Goal: Task Accomplishment & Management: Manage account settings

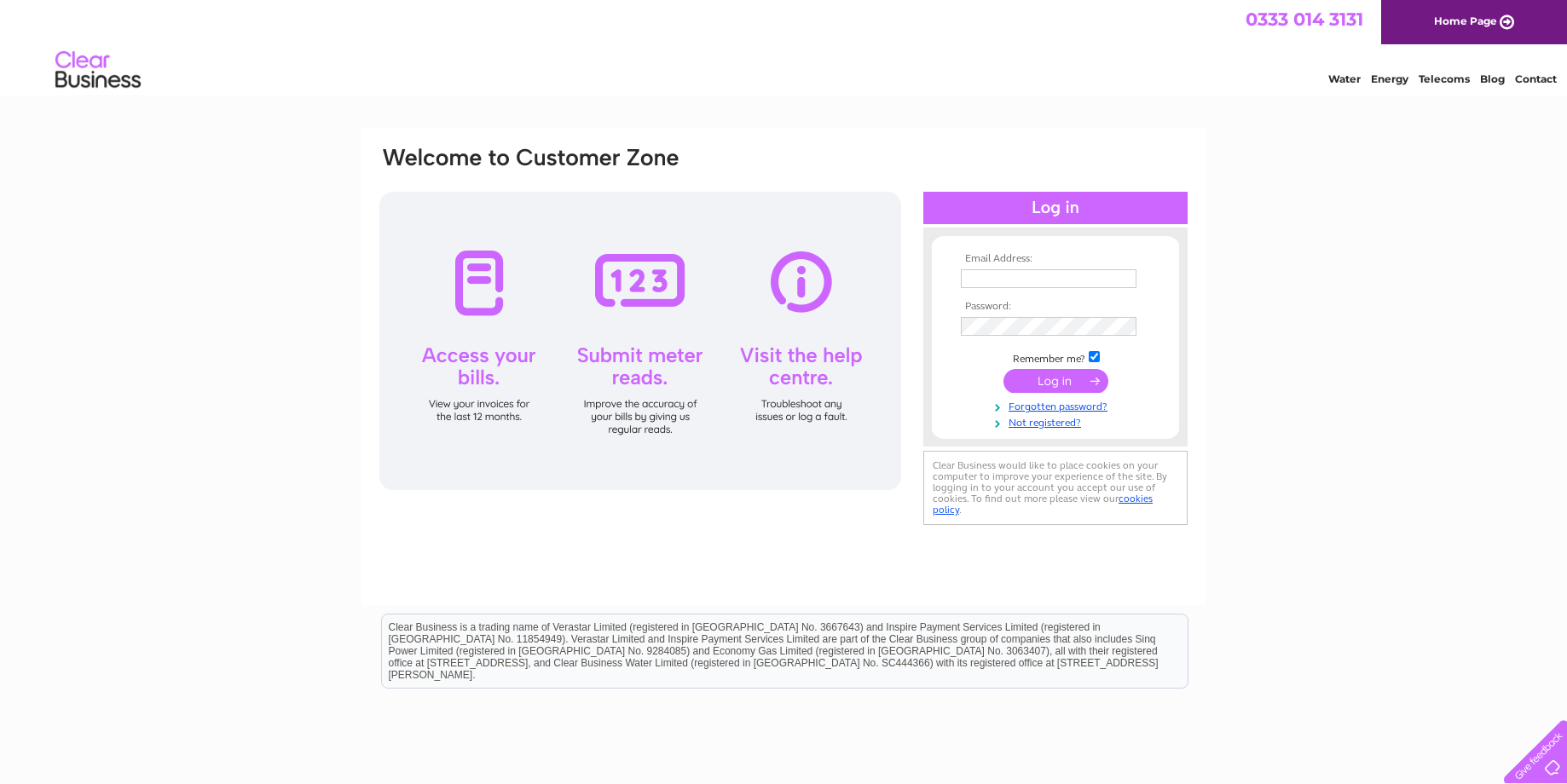
type input "[EMAIL_ADDRESS][DOMAIN_NAME]"
click at [1071, 385] on input "submit" at bounding box center [1056, 381] width 105 height 24
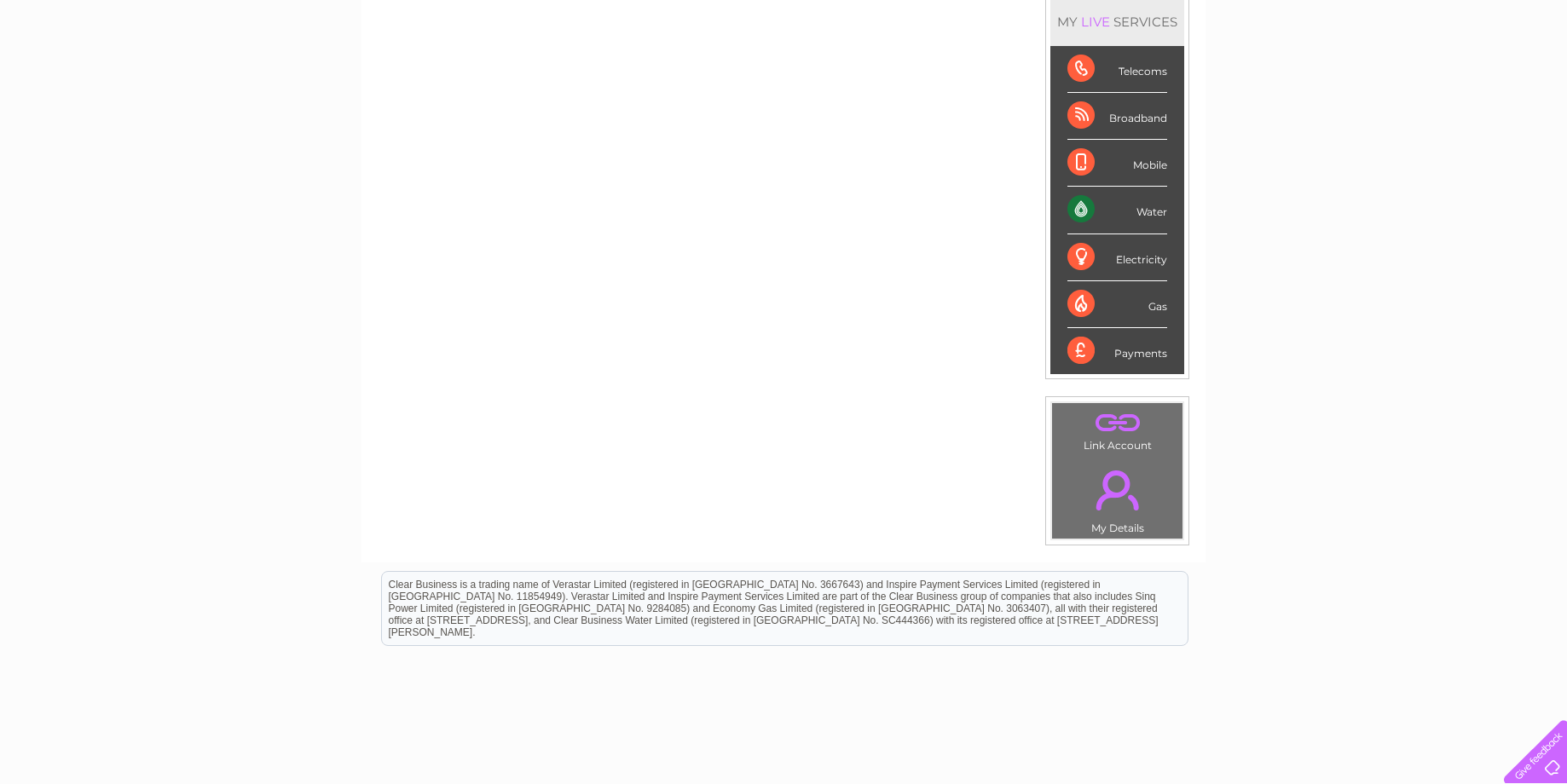
scroll to position [256, 0]
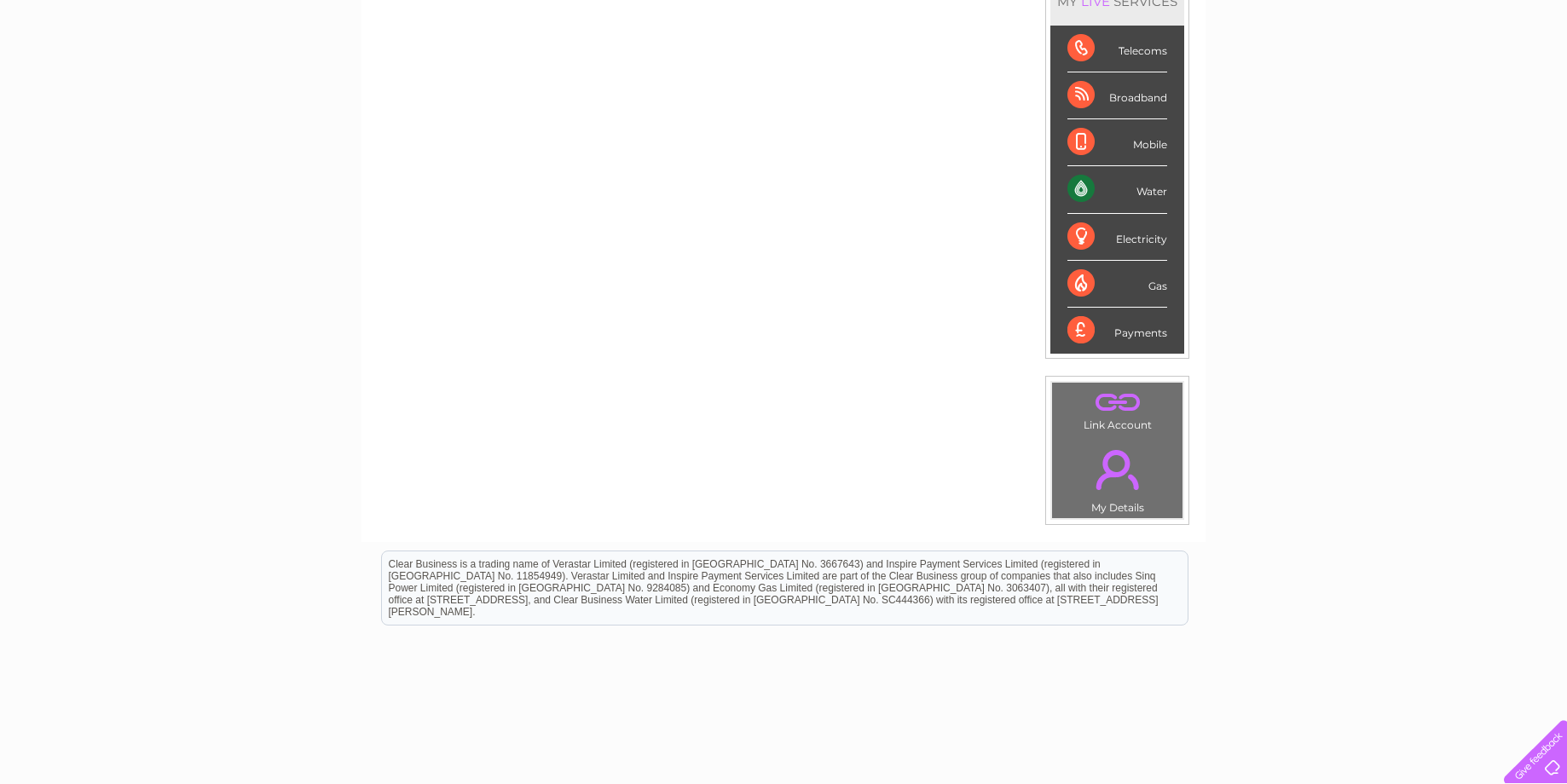
click at [1168, 191] on li "Water" at bounding box center [1116, 189] width 134 height 47
click at [1079, 184] on div "Water" at bounding box center [1116, 189] width 99 height 47
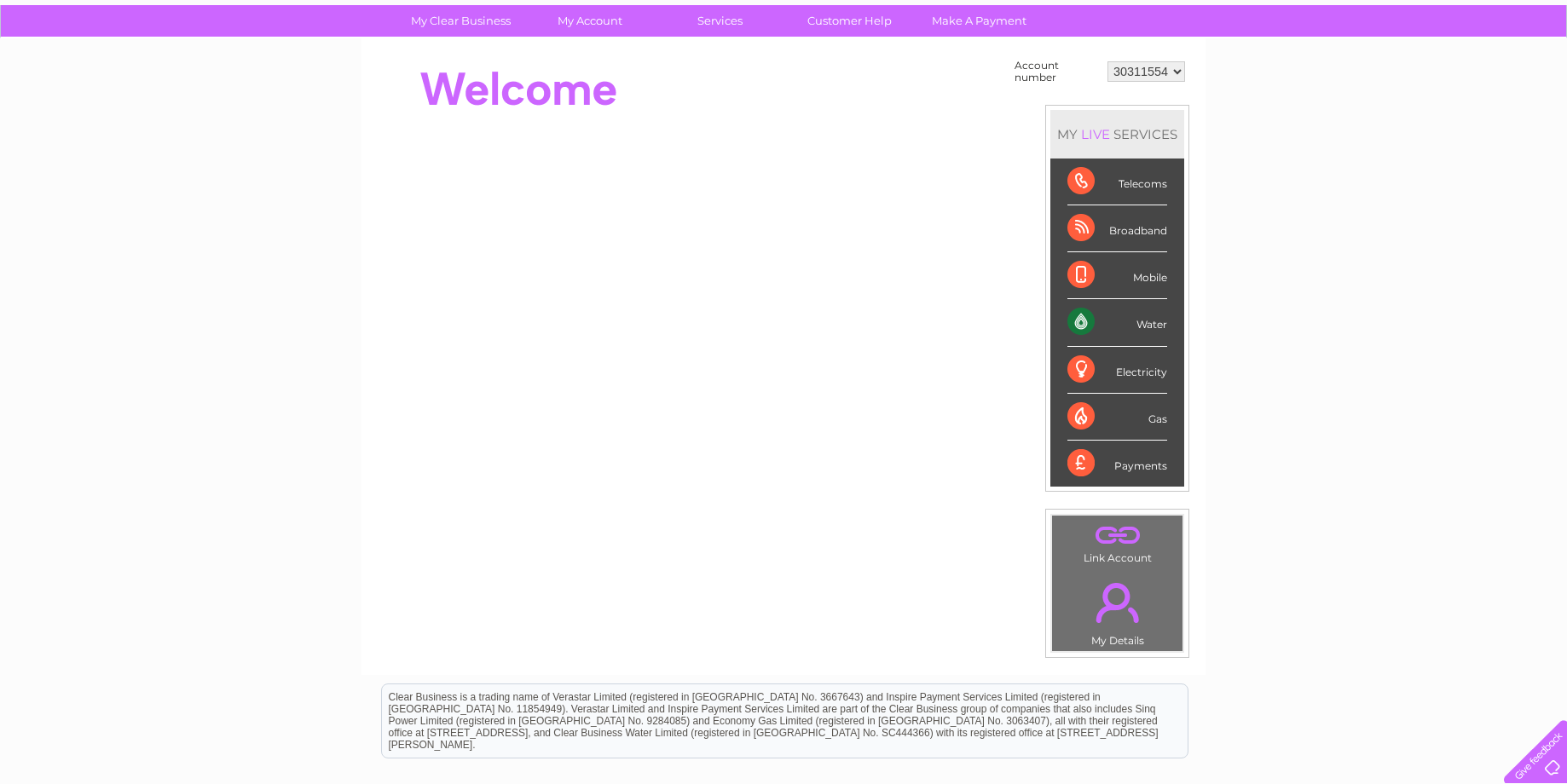
scroll to position [0, 0]
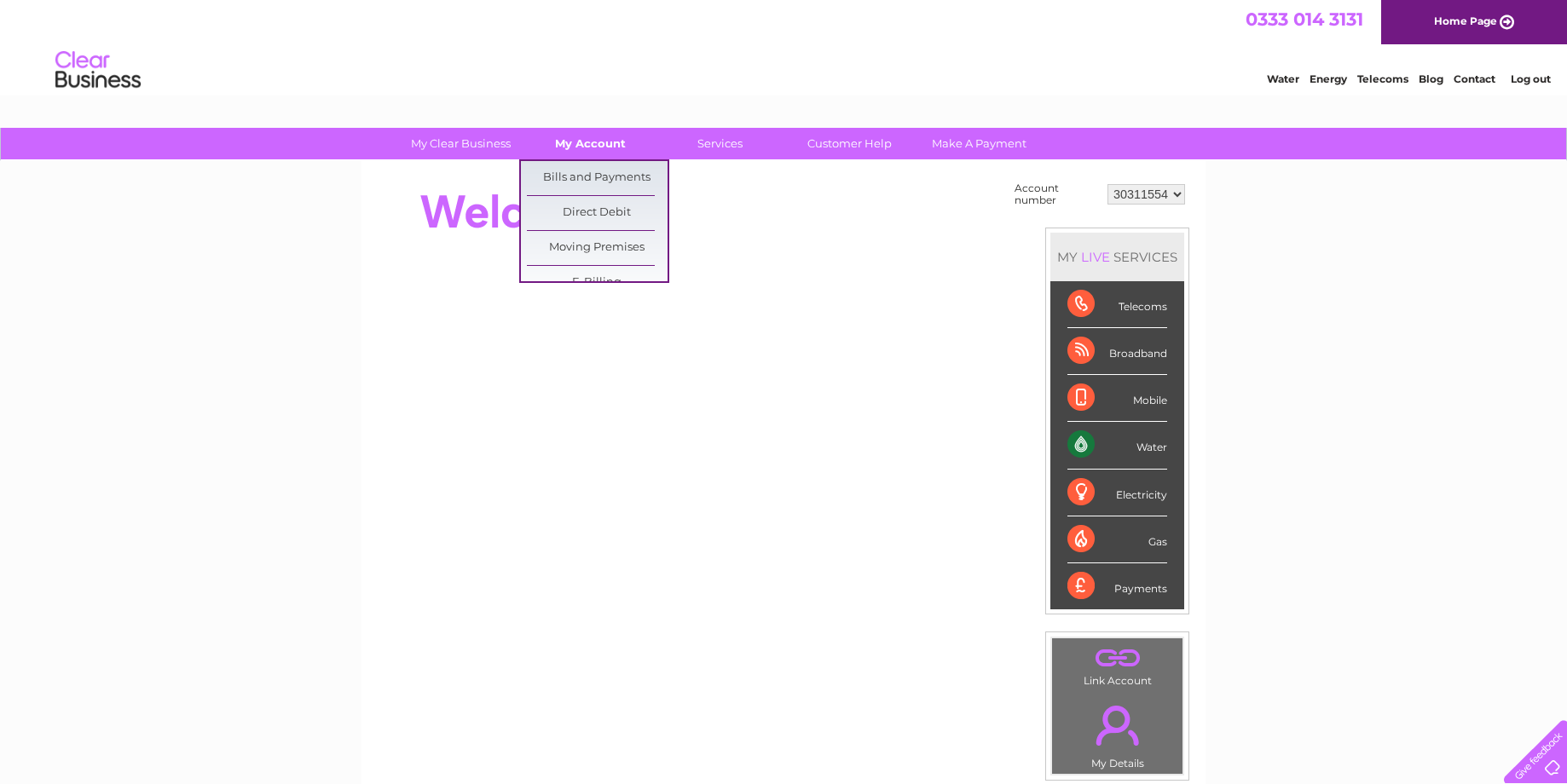
click at [590, 144] on link "My Account" at bounding box center [591, 144] width 141 height 32
click at [594, 179] on link "Bills and Payments" at bounding box center [597, 177] width 141 height 34
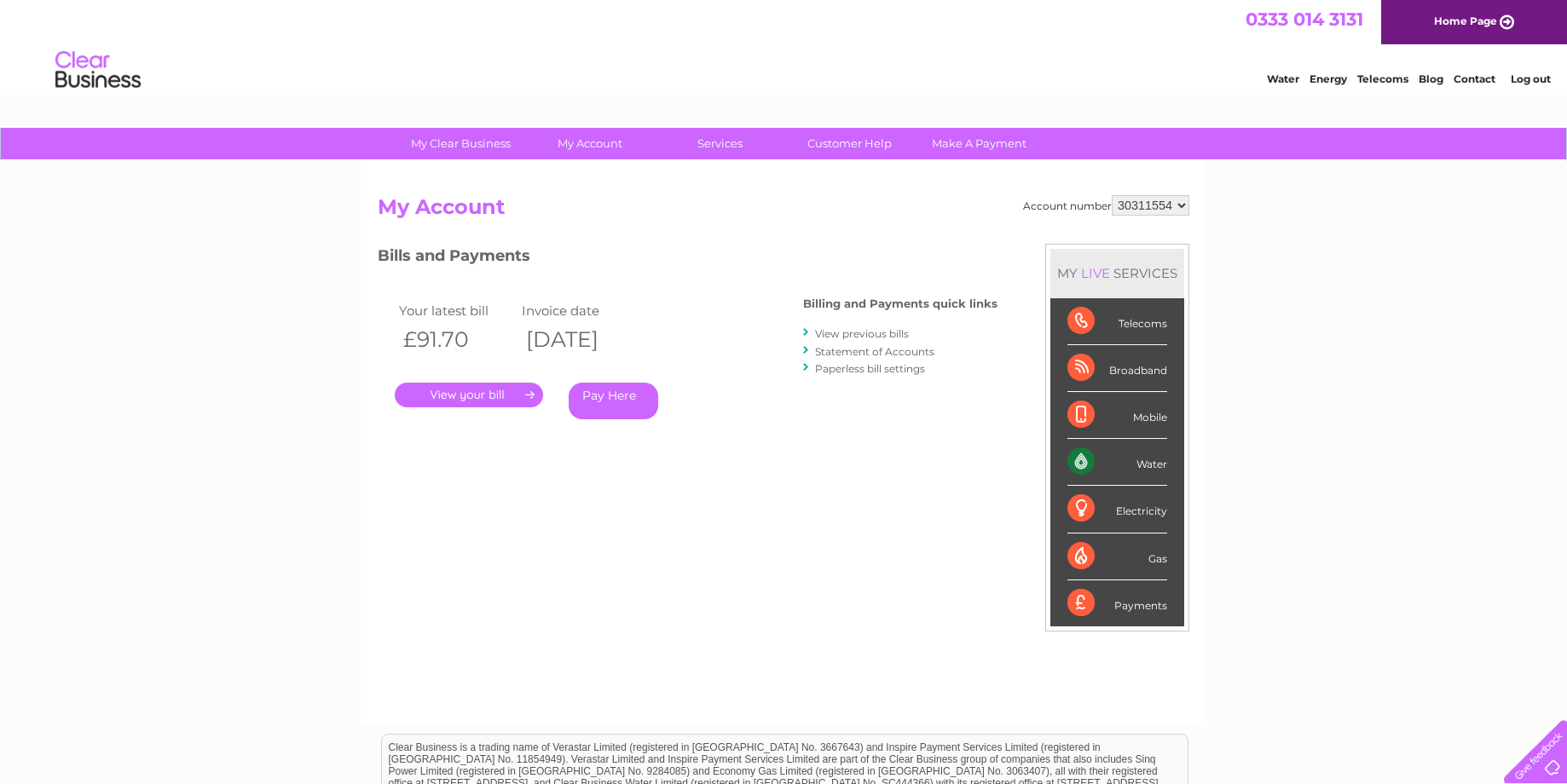
click at [495, 403] on link "." at bounding box center [469, 395] width 149 height 25
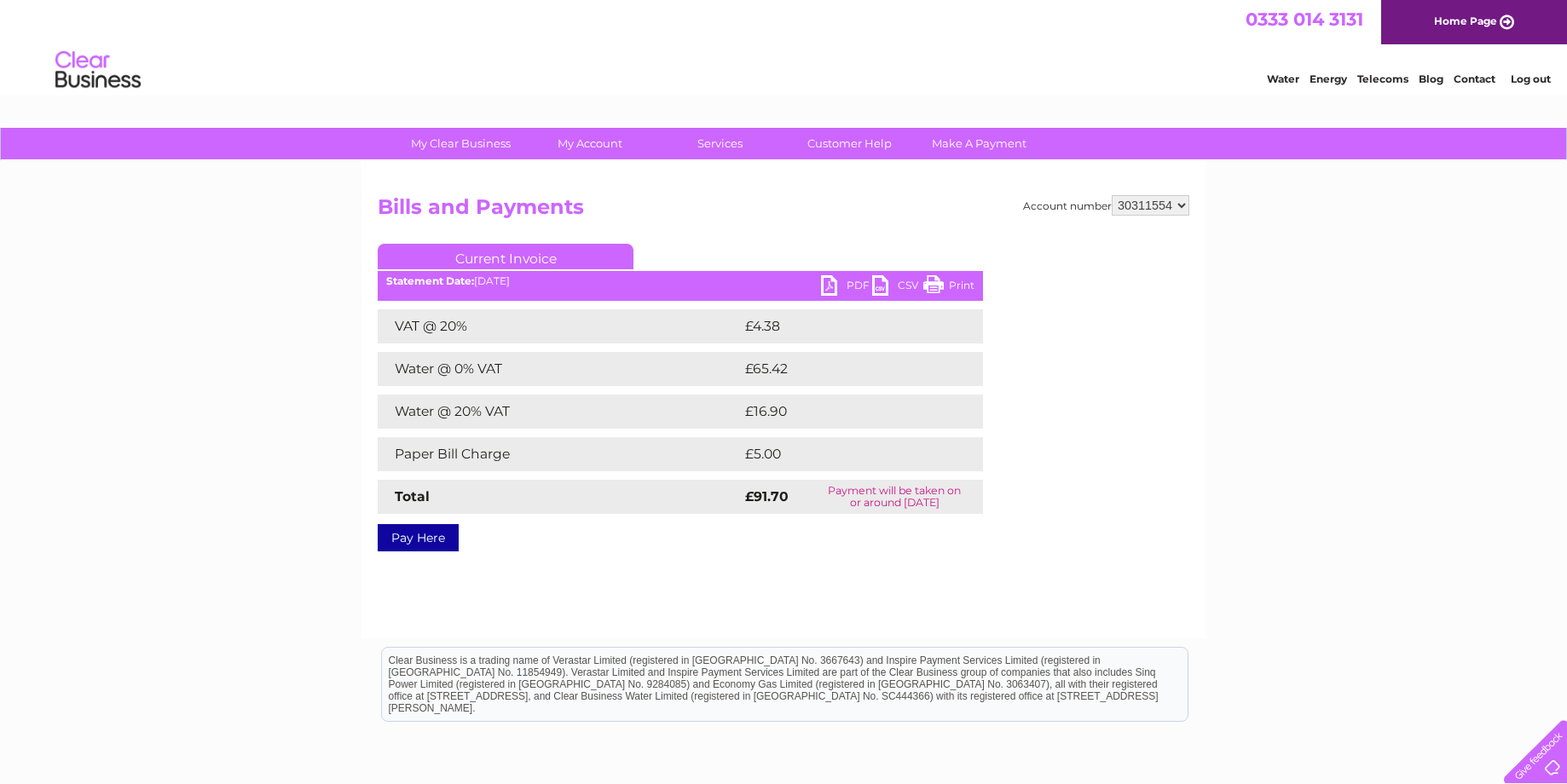
click at [837, 280] on link "PDF" at bounding box center [846, 287] width 51 height 25
